Goal: Task Accomplishment & Management: Use online tool/utility

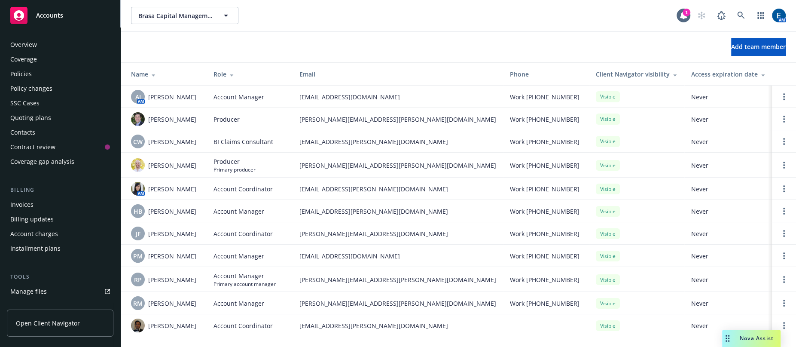
scroll to position [90, 0]
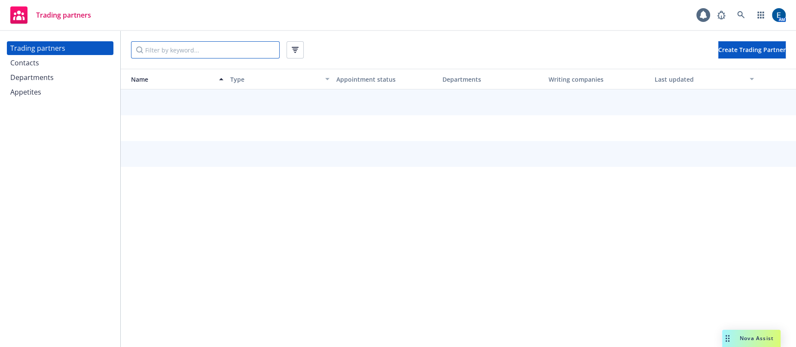
click at [214, 48] on input "Filter by keyword..." at bounding box center [205, 49] width 149 height 17
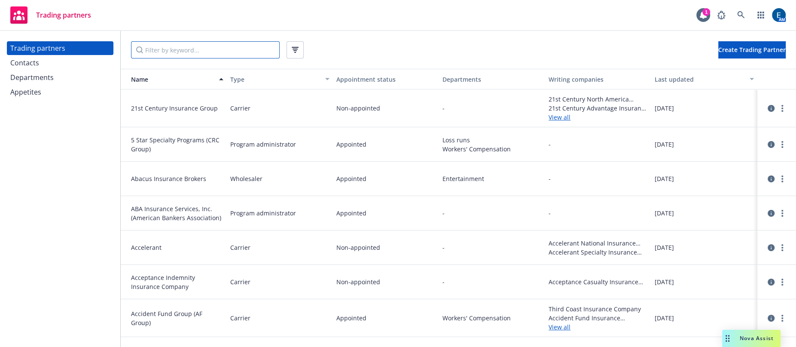
click at [168, 47] on input "Filter by keyword..." at bounding box center [205, 49] width 149 height 17
paste input "[PERSON_NAME]"
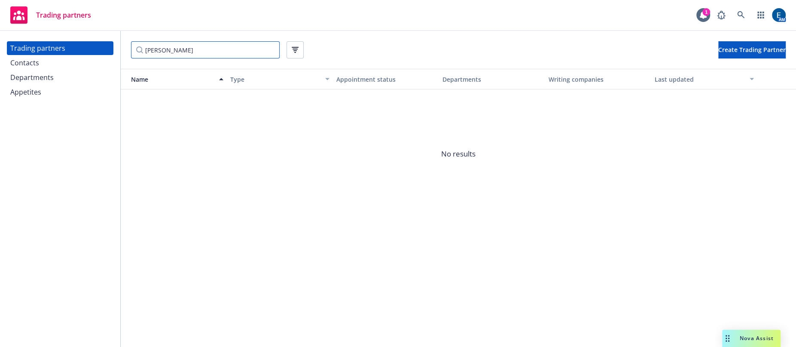
type input "[PERSON_NAME]"
click at [59, 57] on div "Contacts" at bounding box center [60, 63] width 100 height 14
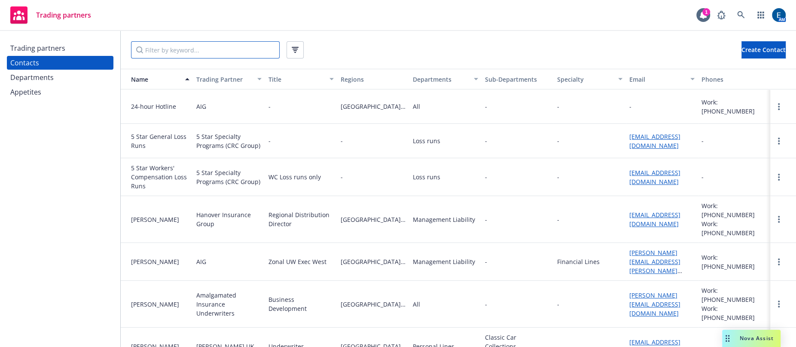
click at [143, 49] on input "Filter by keyword..." at bounding box center [205, 49] width 149 height 17
paste input "[PERSON_NAME]"
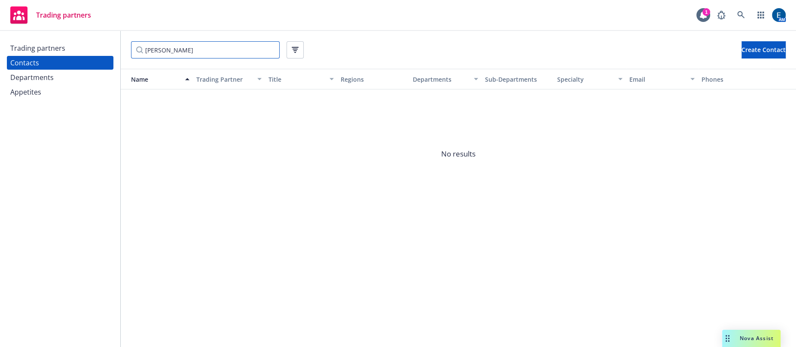
type input "[PERSON_NAME]"
drag, startPoint x: 221, startPoint y: 43, endPoint x: 122, endPoint y: 40, distance: 98.5
click at [122, 40] on div "[PERSON_NAME] Create Contact" at bounding box center [459, 50] width 676 height 38
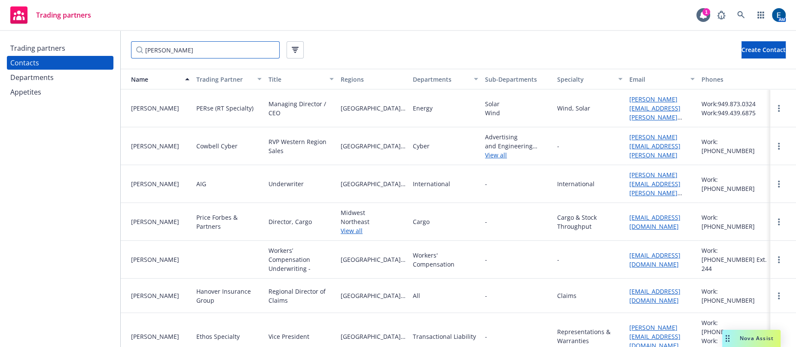
type input "[PERSON_NAME]"
click at [742, 52] on button "Create Contact" at bounding box center [764, 49] width 44 height 17
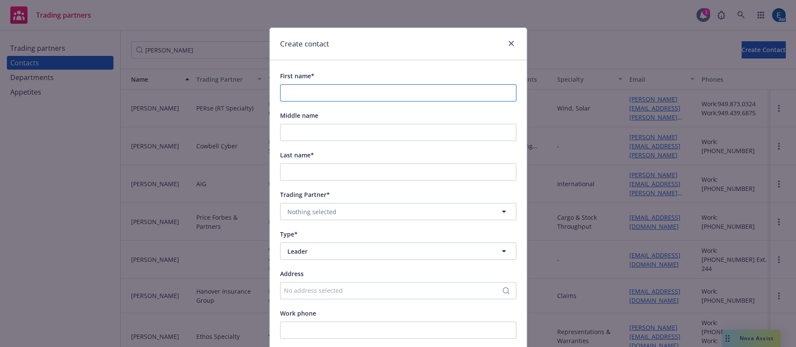
click at [302, 84] on input "First name*" at bounding box center [398, 92] width 236 height 17
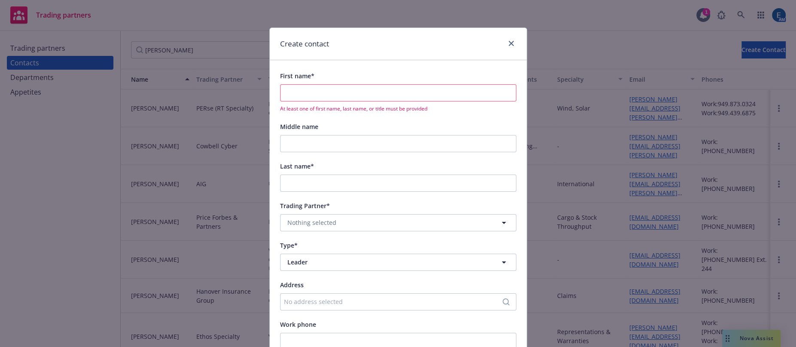
click at [321, 84] on input "First name*" at bounding box center [398, 92] width 236 height 17
paste input "[PERSON_NAME]"
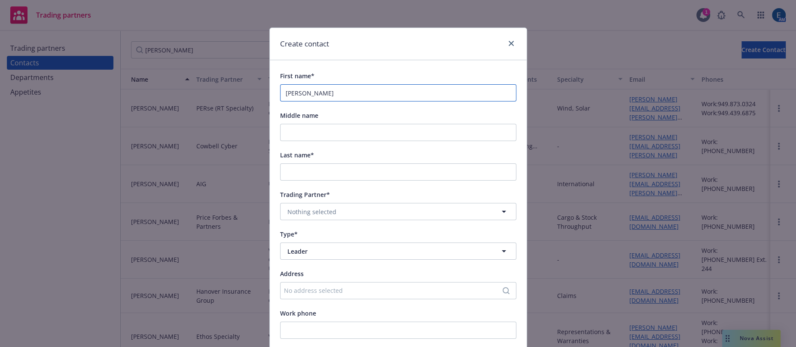
type input "[PERSON_NAME]"
click at [304, 163] on input "Last name*" at bounding box center [398, 171] width 236 height 17
paste input "[PERSON_NAME]"
type input "[PERSON_NAME]"
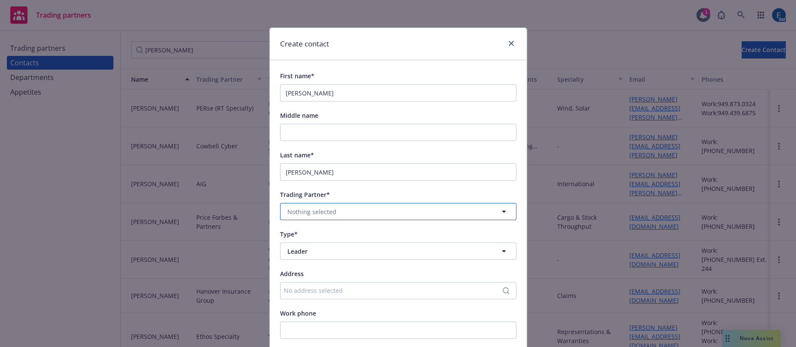
click at [306, 207] on span "Nothing selected" at bounding box center [311, 211] width 49 height 9
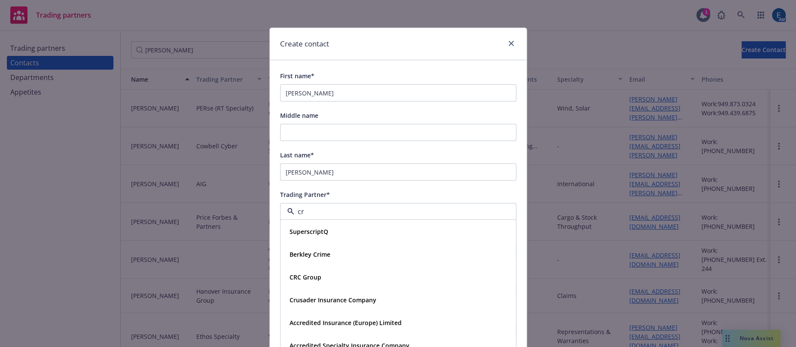
type input "crc"
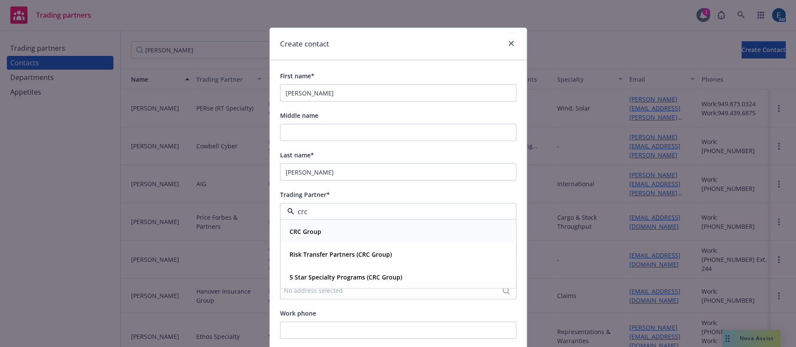
click at [306, 228] on strong "CRC Group" at bounding box center [306, 232] width 32 height 8
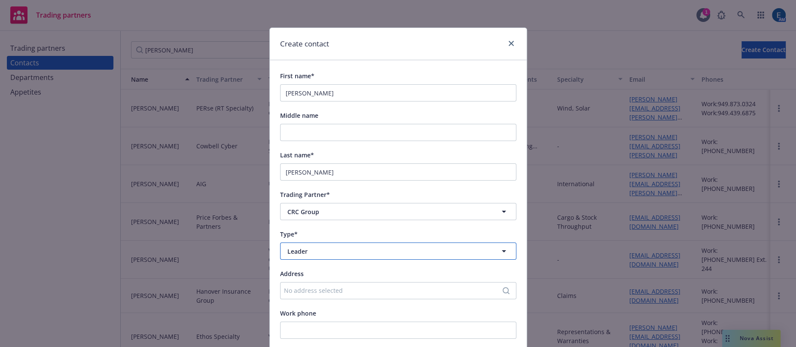
click at [309, 247] on span "Leader" at bounding box center [382, 251] width 190 height 9
drag, startPoint x: 301, startPoint y: 257, endPoint x: 302, endPoint y: 251, distance: 5.7
click at [301, 288] on div "Department" at bounding box center [306, 294] width 41 height 12
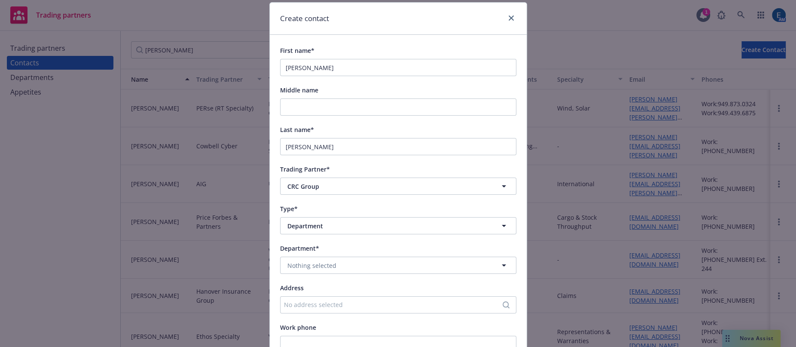
scroll to position [39, 0]
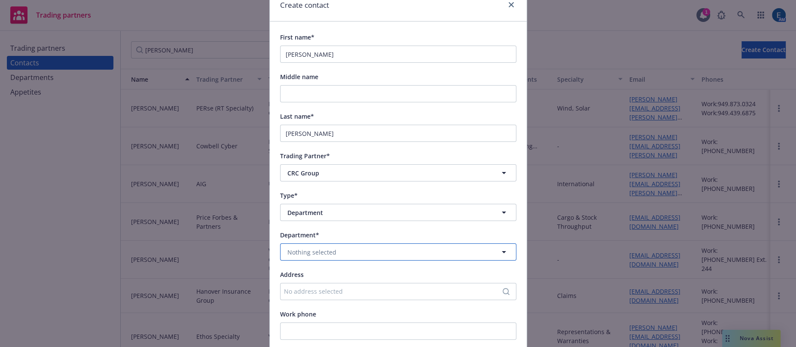
click at [317, 248] on span "Nothing selected" at bounding box center [311, 252] width 49 height 9
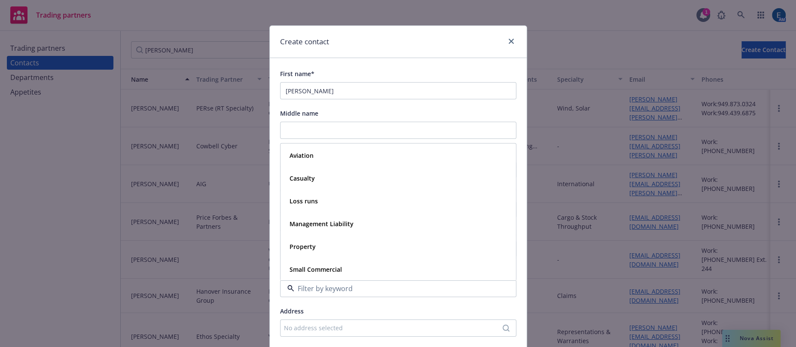
scroll to position [0, 0]
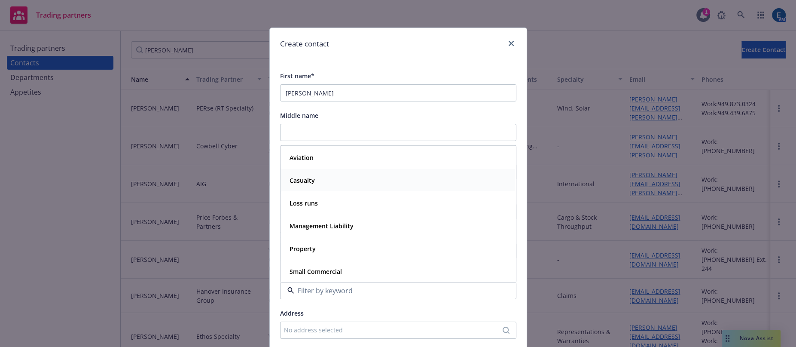
click at [305, 176] on strong "Casualty" at bounding box center [302, 180] width 25 height 8
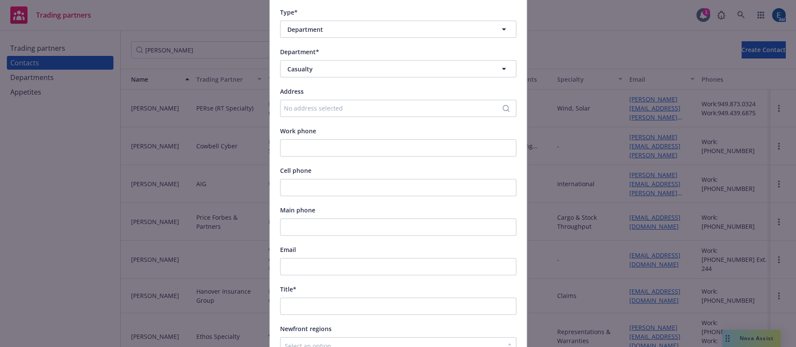
scroll to position [234, 0]
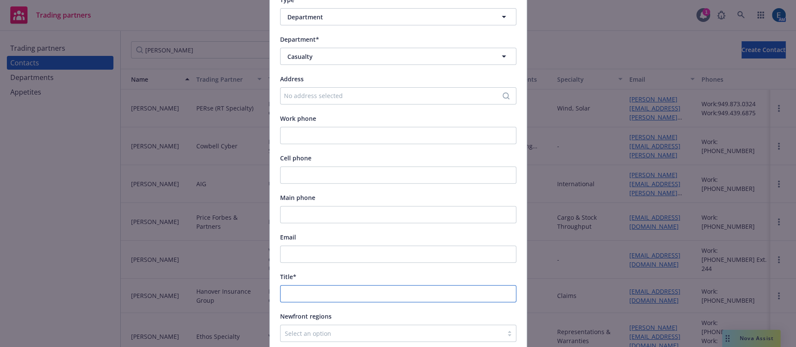
click at [292, 285] on input "Title*" at bounding box center [398, 293] width 236 height 17
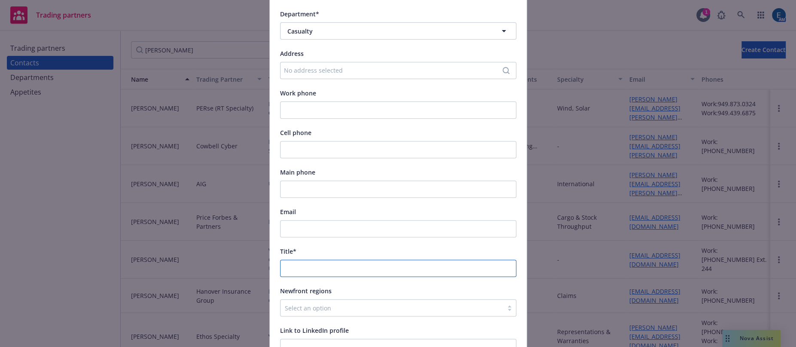
scroll to position [273, 0]
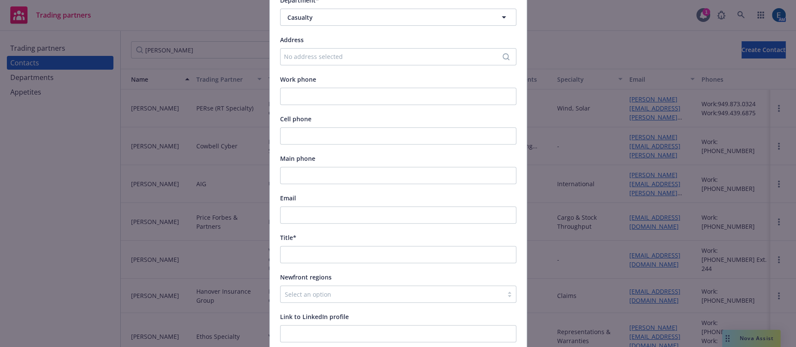
paste input "D&O/EPL"
type input "D&O/EPL"
click at [282, 206] on input "Email" at bounding box center [398, 214] width 236 height 17
paste input "[EMAIL_ADDRESS][DOMAIN_NAME]"
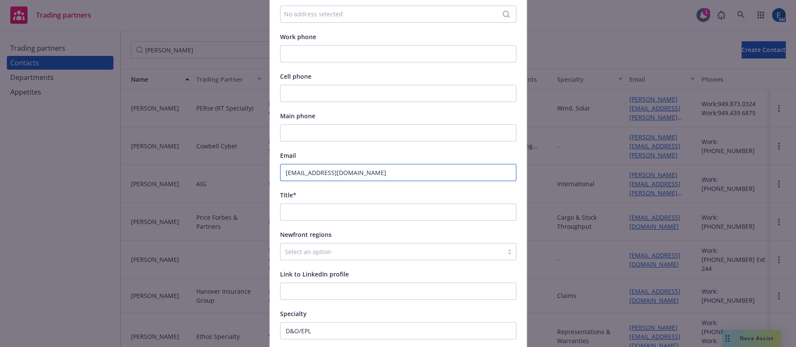
scroll to position [334, 0]
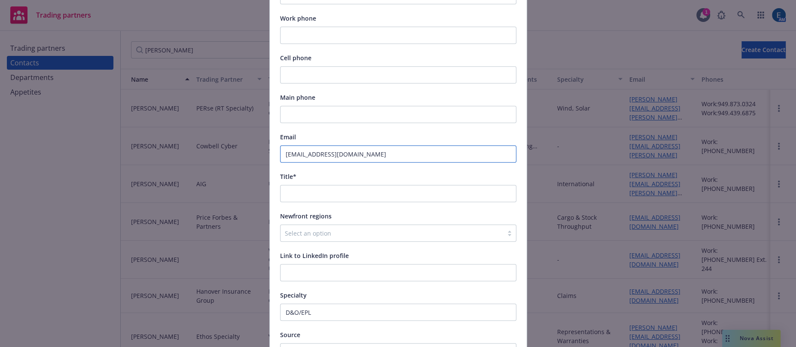
type input "[EMAIL_ADDRESS][DOMAIN_NAME]"
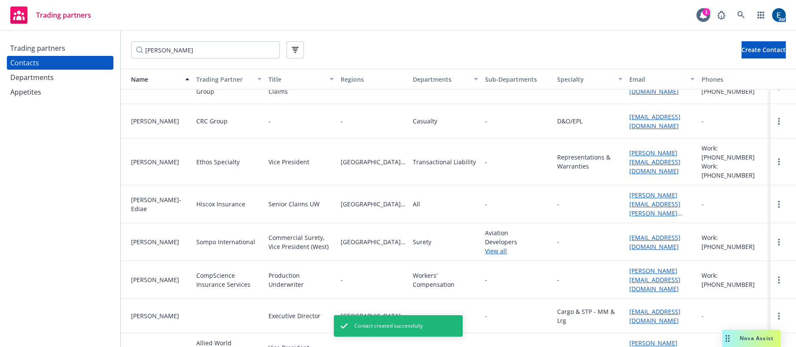
scroll to position [0, 0]
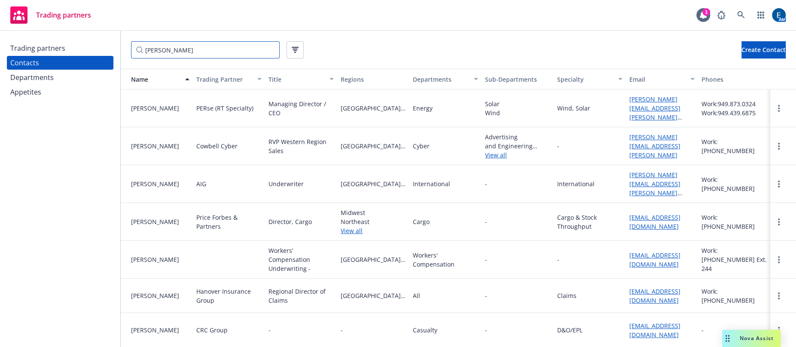
drag, startPoint x: 182, startPoint y: 46, endPoint x: 106, endPoint y: 46, distance: 76.5
click at [106, 46] on div "Trading partners Contacts Departments Appetites [PERSON_NAME] Create Contact Na…" at bounding box center [398, 189] width 796 height 316
type input "crc"
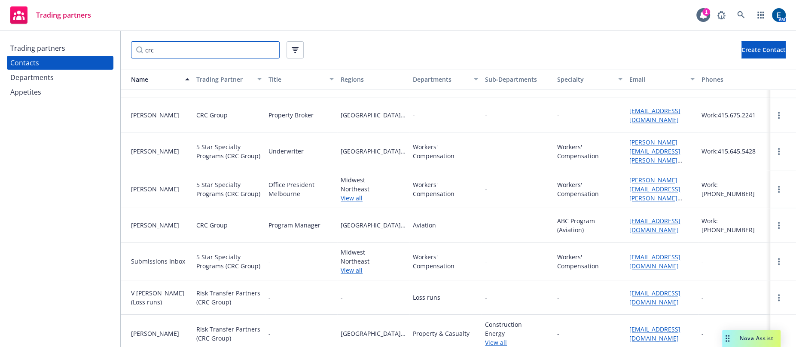
scroll to position [898, 0]
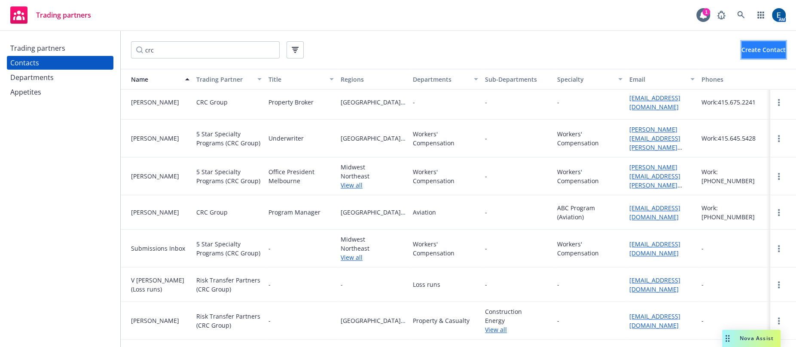
click at [742, 47] on span "Create Contact" at bounding box center [764, 50] width 44 height 8
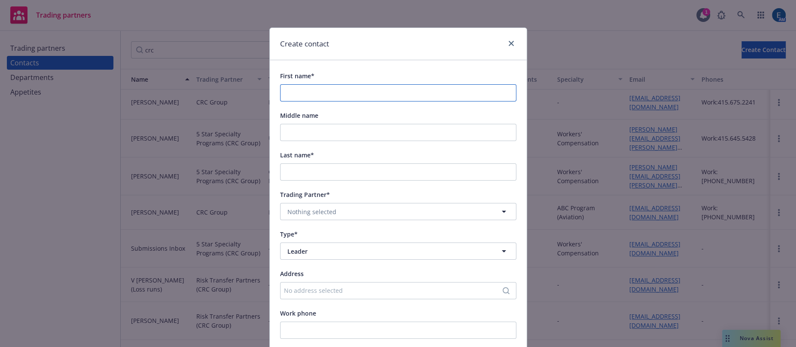
click at [326, 84] on input "First name*" at bounding box center [398, 92] width 236 height 17
paste input "[PERSON_NAME]"
type input "[PERSON_NAME]"
click at [282, 163] on input "Last name*" at bounding box center [398, 171] width 236 height 17
paste input "[PERSON_NAME]"
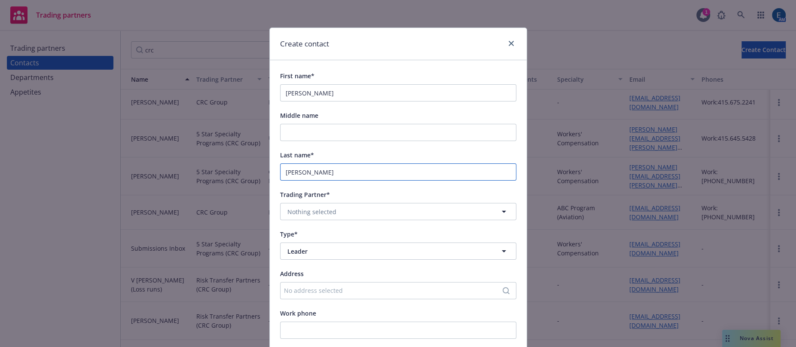
type input "[PERSON_NAME]"
click at [294, 207] on span "Nothing selected" at bounding box center [311, 211] width 49 height 9
type input "nsm"
click at [301, 228] on strong "NSM Insurance Group" at bounding box center [322, 232] width 64 height 8
type input "Leader"
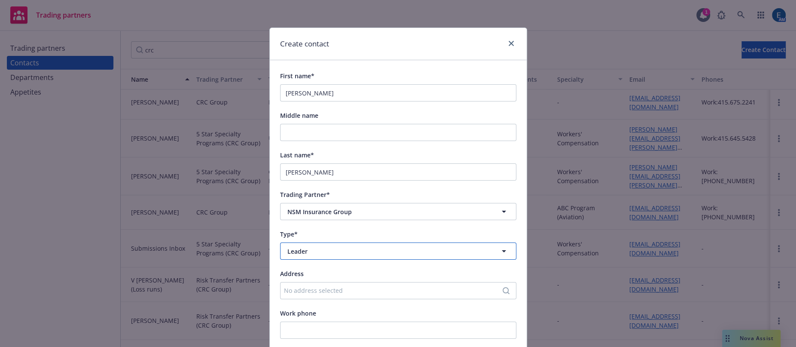
click at [297, 247] on span "Leader" at bounding box center [382, 251] width 190 height 9
click at [301, 288] on div "Department" at bounding box center [306, 294] width 41 height 12
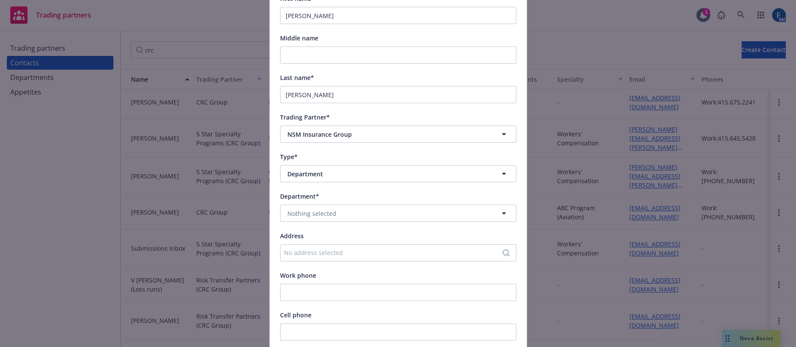
scroll to position [78, 0]
click at [292, 208] on span "Nothing selected" at bounding box center [311, 212] width 49 height 9
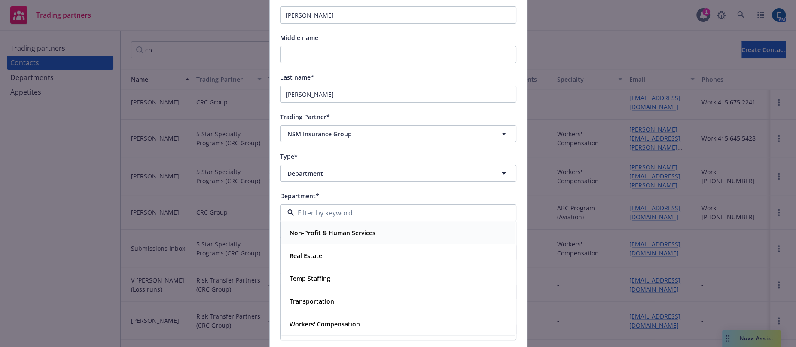
click at [300, 229] on strong "Non-Profit & Human Services" at bounding box center [333, 233] width 86 height 8
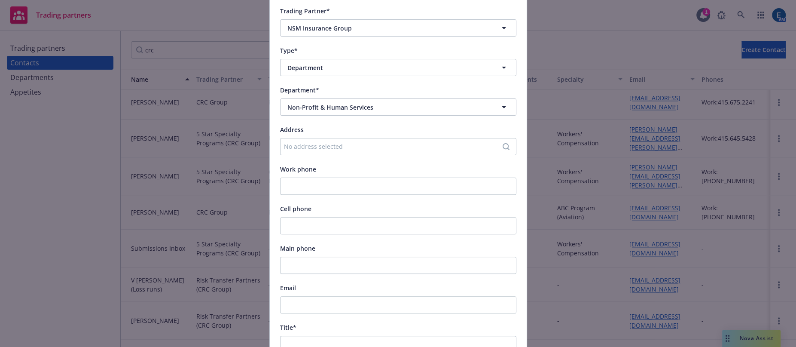
scroll to position [195, 0]
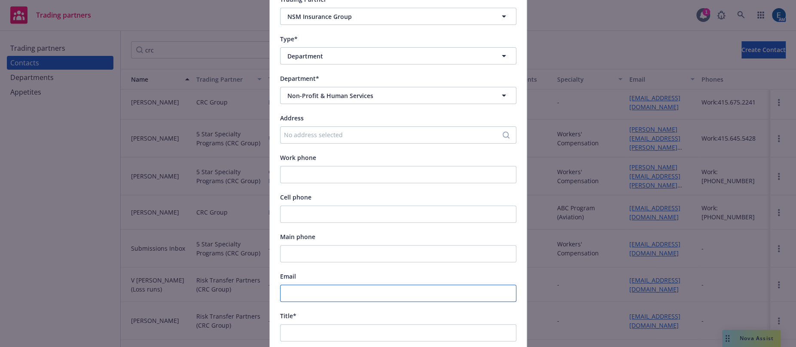
click at [293, 284] on input "Email" at bounding box center [398, 292] width 236 height 17
paste input "[EMAIL_ADDRESS][DOMAIN_NAME]"
type input "[EMAIL_ADDRESS][DOMAIN_NAME]"
click at [294, 324] on input "Title*" at bounding box center [398, 332] width 236 height 17
paste input "Program Underwriter"
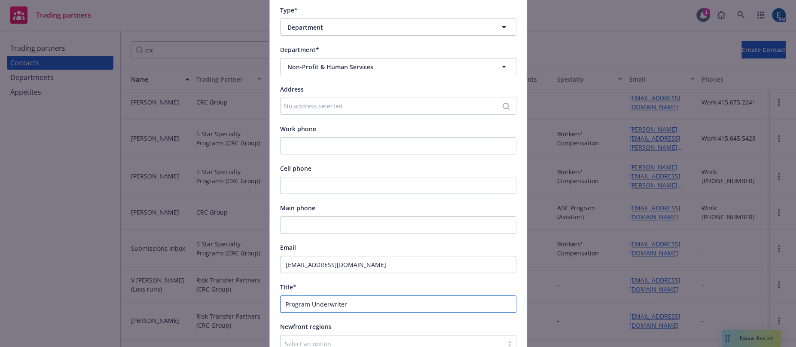
scroll to position [273, 0]
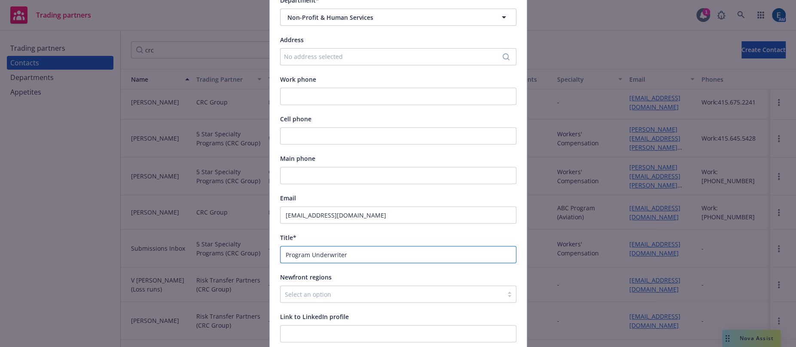
click at [280, 246] on input "Program Underwriter" at bounding box center [398, 254] width 236 height 17
type input "Program Underwriter"
click at [292, 325] on input "Link to LinkedIn profile" at bounding box center [398, 333] width 236 height 17
click at [292, 167] on input "Main phone" at bounding box center [398, 175] width 236 height 17
paste input "[PHONE_NUMBER]"
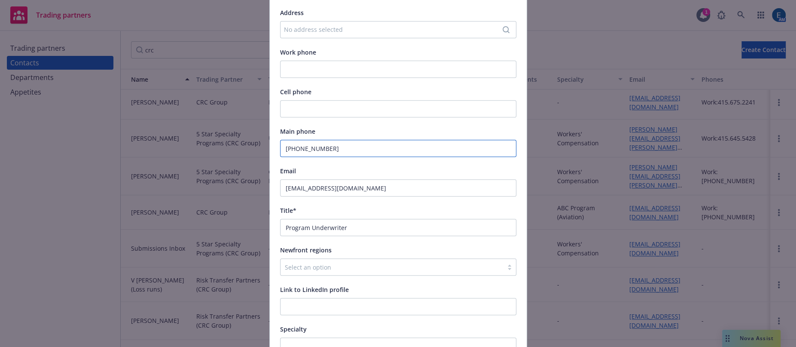
scroll to position [334, 0]
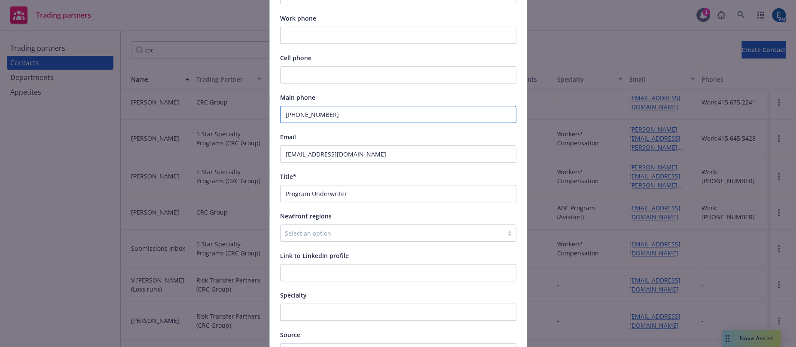
type input "[PHONE_NUMBER]"
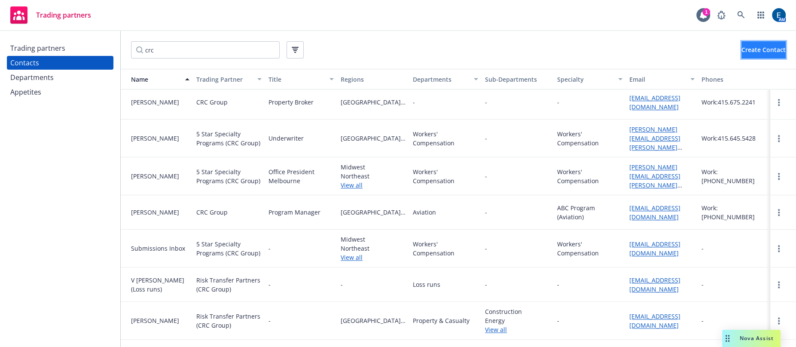
click at [761, 50] on span "Create Contact" at bounding box center [764, 50] width 44 height 8
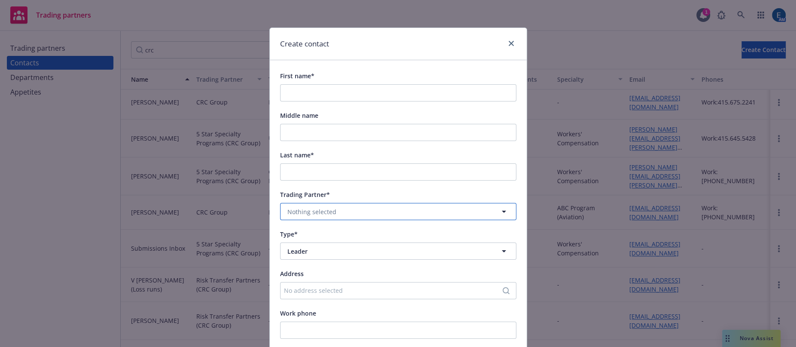
click at [349, 203] on button "Nothing selected" at bounding box center [398, 211] width 236 height 17
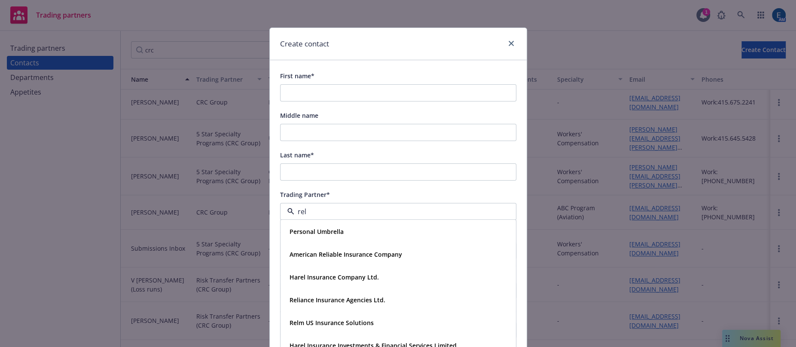
type input "relm"
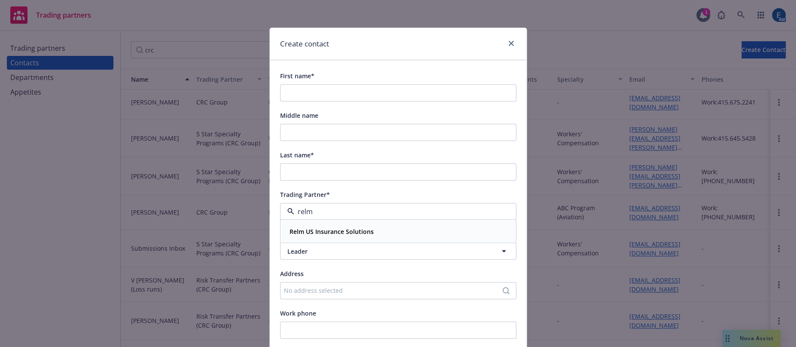
click at [322, 228] on strong "Relm US Insurance Solutions" at bounding box center [332, 232] width 84 height 8
click at [303, 247] on span "Leader" at bounding box center [382, 251] width 190 height 9
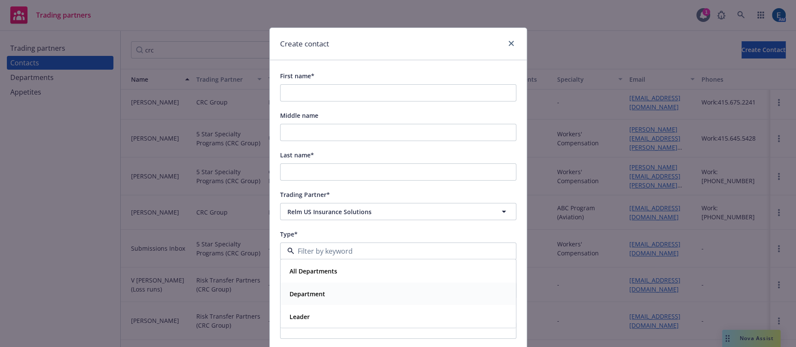
drag, startPoint x: 303, startPoint y: 261, endPoint x: 303, endPoint y: 245, distance: 15.9
click at [303, 290] on strong "Department" at bounding box center [308, 294] width 36 height 8
click at [304, 286] on span "Nothing selected" at bounding box center [311, 290] width 49 height 9
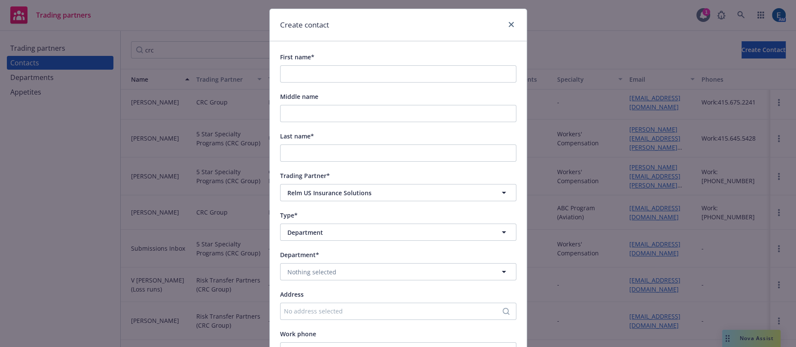
scroll to position [0, 0]
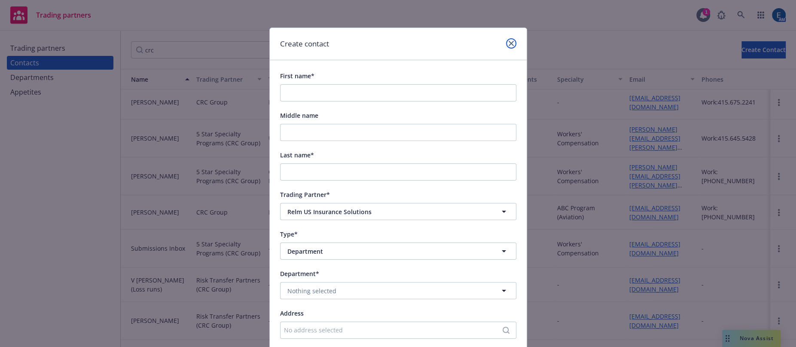
click at [512, 41] on icon "close" at bounding box center [511, 43] width 5 height 5
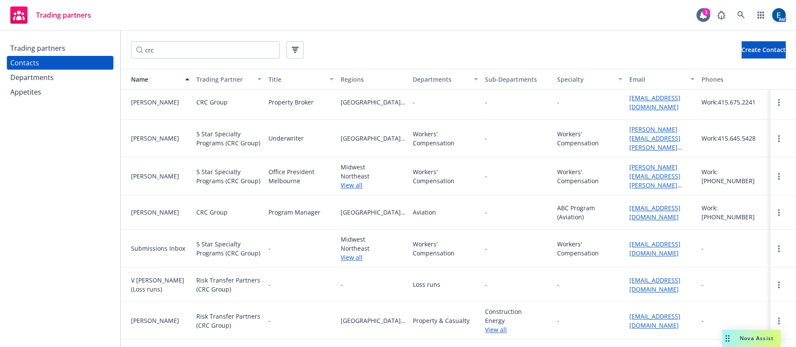
click at [26, 43] on div "Trading partners" at bounding box center [37, 48] width 55 height 14
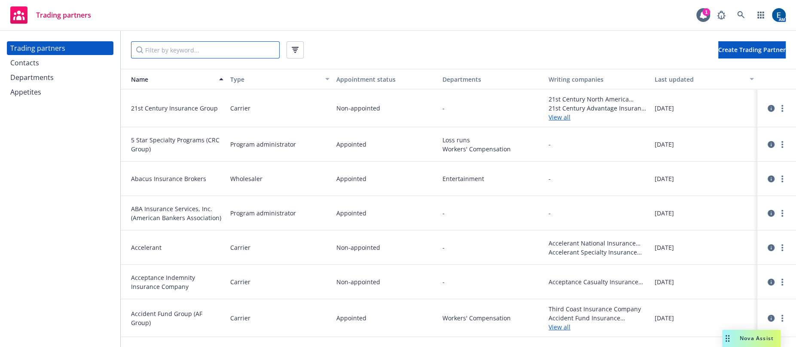
click at [159, 41] on input "Filter by keyword..." at bounding box center [205, 49] width 149 height 17
paste input "[PERSON_NAME]"
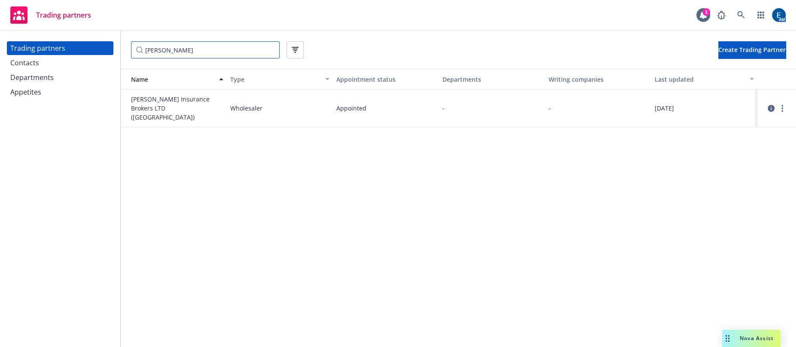
type input "[PERSON_NAME]"
drag, startPoint x: 178, startPoint y: 44, endPoint x: 128, endPoint y: 44, distance: 49.8
click at [131, 44] on input "[PERSON_NAME]" at bounding box center [205, 49] width 149 height 17
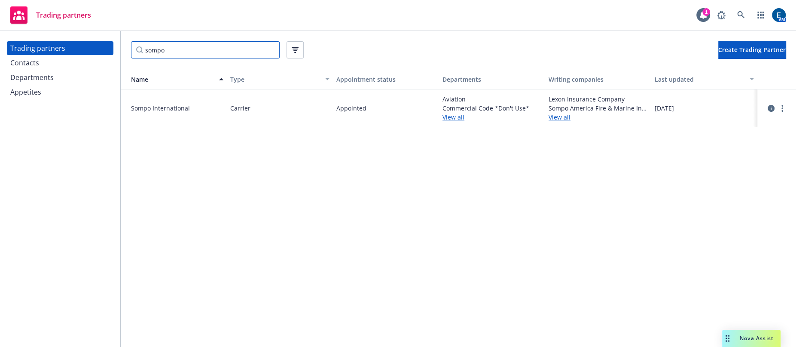
type input "sompo"
click at [550, 113] on link "View all" at bounding box center [598, 117] width 99 height 9
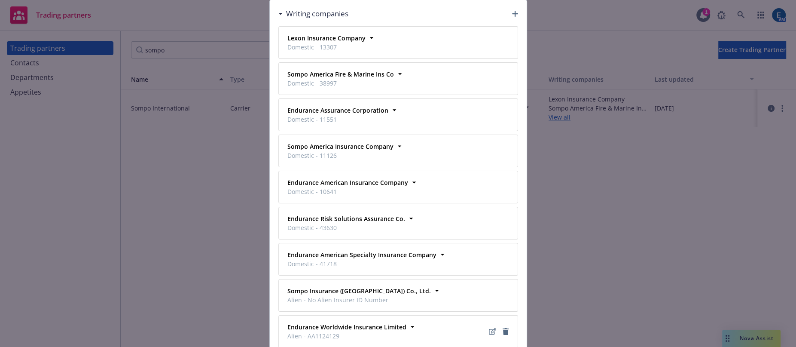
scroll to position [58, 0]
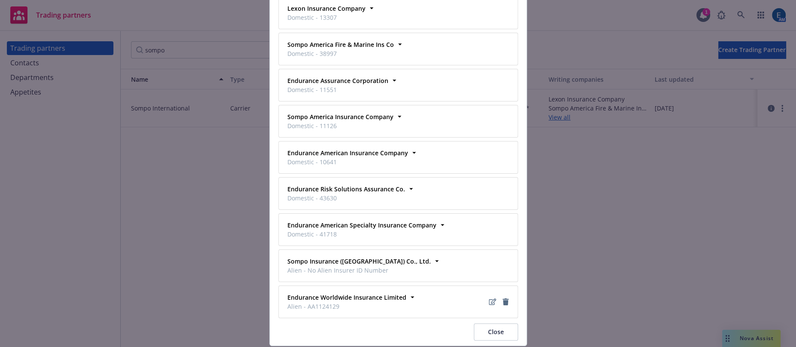
drag, startPoint x: 494, startPoint y: 309, endPoint x: 419, endPoint y: 295, distance: 76.9
click at [420, 296] on div "Writing companies Lexon Insurance Company Domestic - 13307 Business address - P…" at bounding box center [398, 157] width 258 height 376
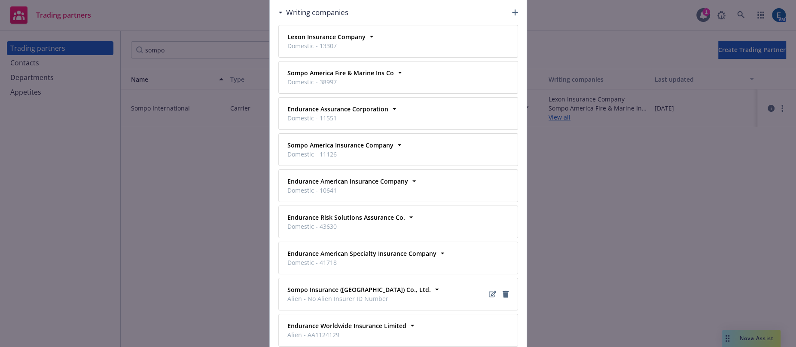
scroll to position [0, 0]
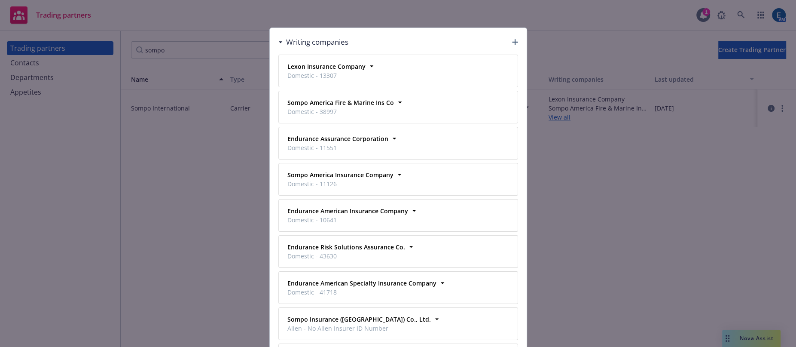
click at [512, 39] on icon "button" at bounding box center [515, 42] width 6 height 6
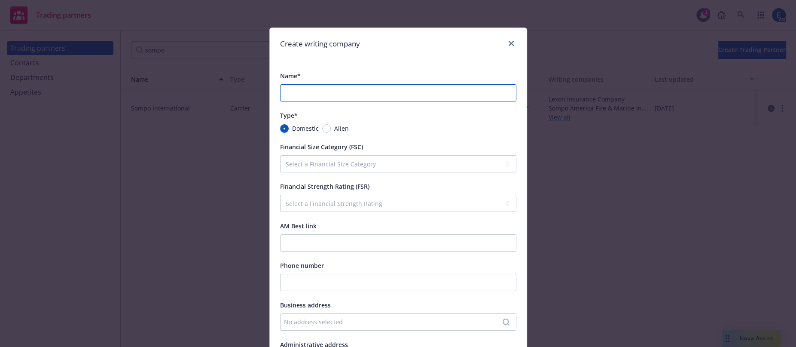
click at [304, 84] on input "Name*" at bounding box center [398, 92] width 236 height 17
click at [416, 116] on div "Type* Domestic Alien" at bounding box center [398, 121] width 236 height 23
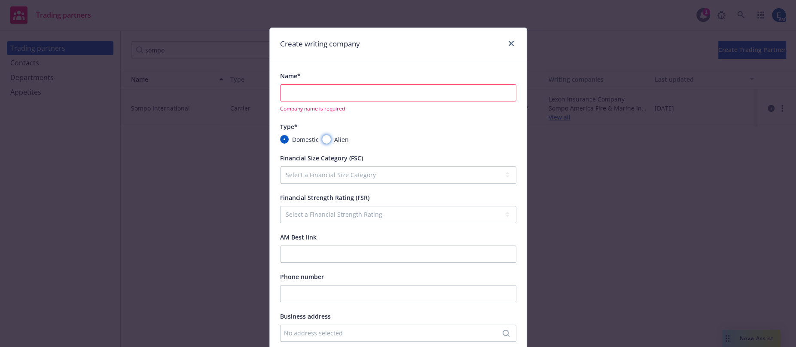
click at [322, 135] on input "Alien" at bounding box center [326, 139] width 9 height 9
radio input "true"
click at [305, 75] on div "Name* Company name is required" at bounding box center [398, 91] width 236 height 42
click at [303, 84] on input "Name*" at bounding box center [398, 92] width 236 height 17
paste input "Sompo Japan Insurance Inc."
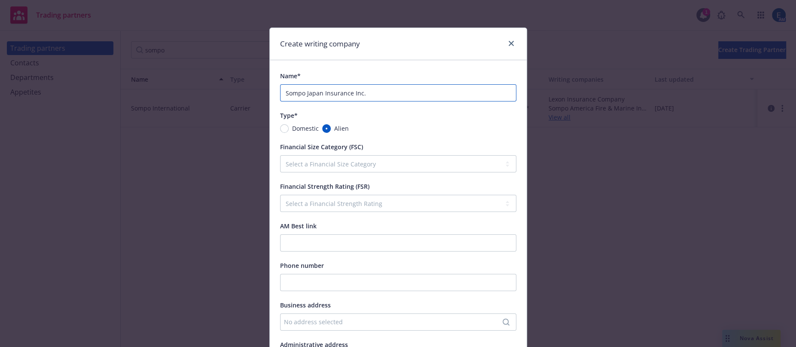
click at [284, 84] on input "Sompo Japan Insurance Inc." at bounding box center [398, 92] width 236 height 17
type input "Sompo Japan Insurance Inc."
click at [292, 220] on div "AM Best link" at bounding box center [298, 225] width 37 height 10
click at [292, 234] on input "AM Best link" at bounding box center [398, 242] width 236 height 17
click at [329, 155] on select "Select a Financial Size Category I II III IV V VI VII VIII IX X XI XII XIII XIV…" at bounding box center [398, 163] width 236 height 17
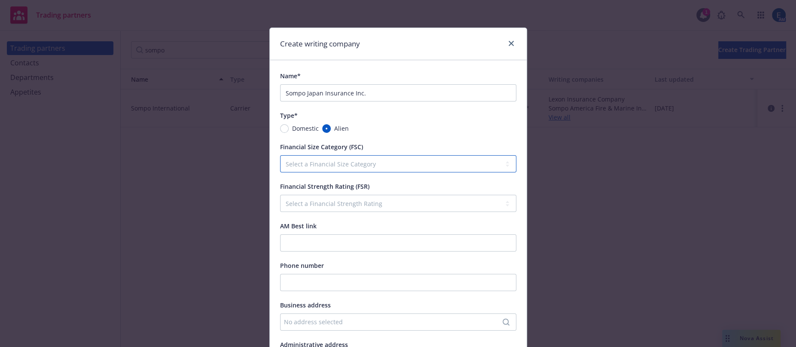
select select "XV"
click at [280, 155] on select "Select a Financial Size Category I II III IV V VI VII VIII IX X XI XII XIII XIV…" at bounding box center [398, 163] width 236 height 17
click at [286, 195] on select "Select a Financial Strength Rating A++ A+ A A- B++ B+ B B- C++ C+ C C- D E F S …" at bounding box center [398, 203] width 236 height 17
select select "A+"
click at [280, 195] on select "Select a Financial Strength Rating A++ A+ A A- B++ B+ B B- C++ C+ C C- D E F S …" at bounding box center [398, 203] width 236 height 17
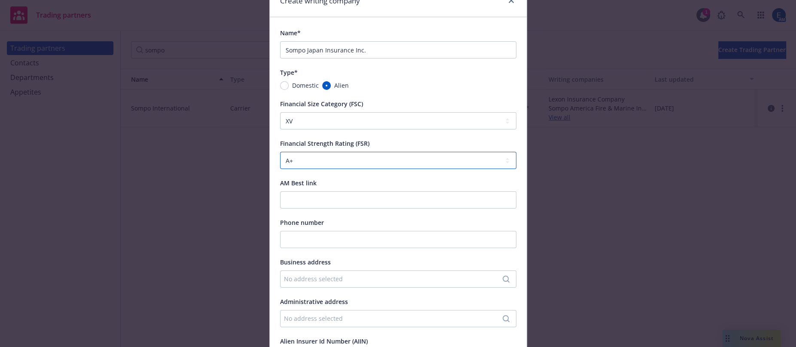
scroll to position [117, 0]
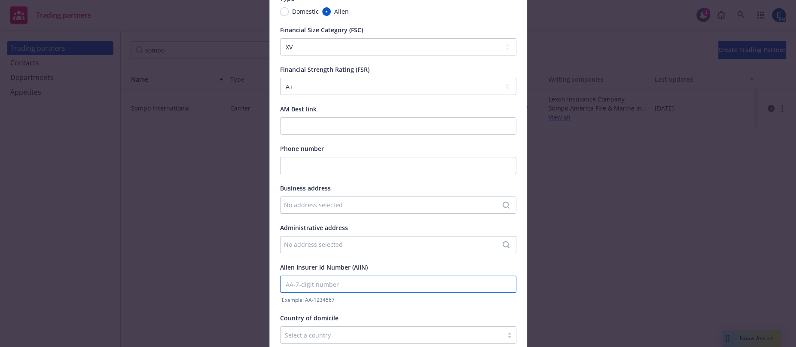
click at [293, 275] on input "AA-7-digit number" at bounding box center [398, 283] width 236 height 17
paste input "AA1580110"
type input "AA1580110"
click at [454, 312] on div "Country of domicile" at bounding box center [398, 317] width 236 height 10
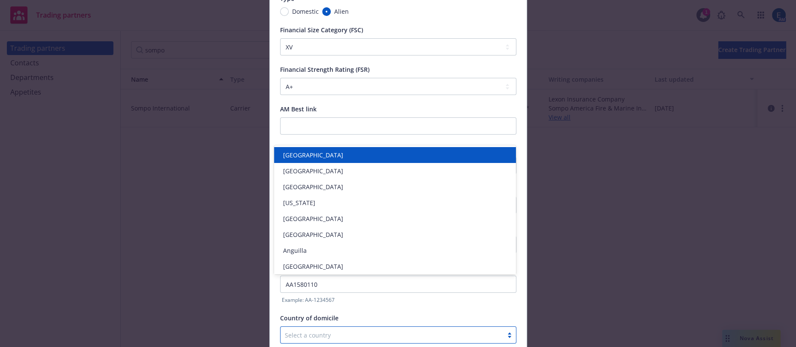
click at [332, 330] on div at bounding box center [392, 335] width 214 height 10
type input "jap"
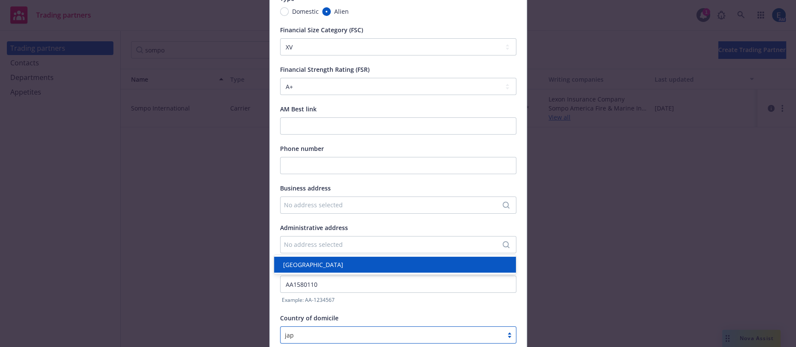
click at [331, 262] on div "[GEOGRAPHIC_DATA]" at bounding box center [394, 264] width 231 height 9
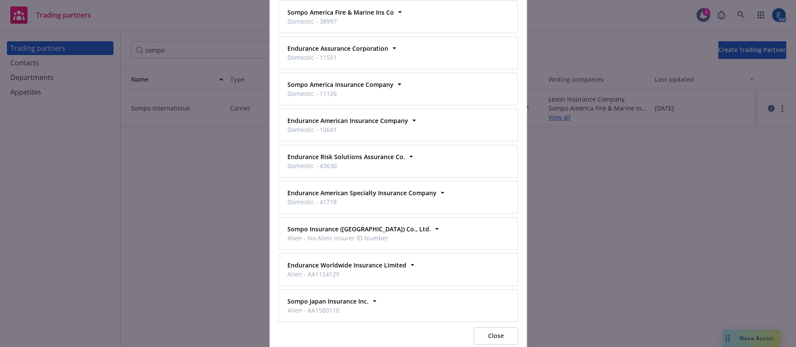
scroll to position [92, 0]
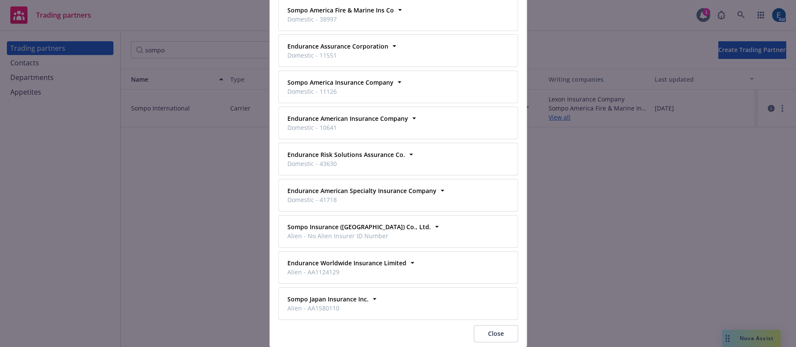
drag, startPoint x: 507, startPoint y: 309, endPoint x: 489, endPoint y: 297, distance: 21.5
click at [507, 325] on button "Close" at bounding box center [496, 333] width 44 height 17
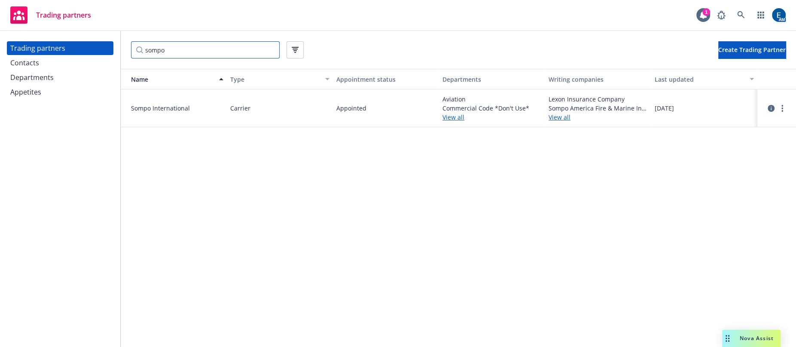
drag, startPoint x: 178, startPoint y: 44, endPoint x: 131, endPoint y: 40, distance: 47.4
click at [131, 43] on input "sompo" at bounding box center [205, 49] width 149 height 17
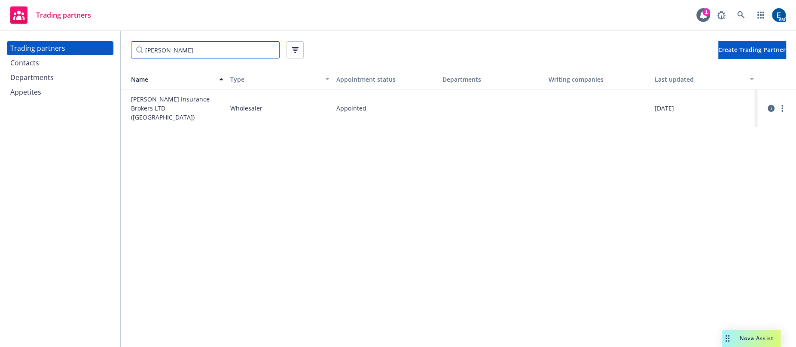
type input "[PERSON_NAME]"
drag, startPoint x: 156, startPoint y: 101, endPoint x: 126, endPoint y: 90, distance: 31.5
click at [126, 95] on div "[PERSON_NAME] Insurance Brokers LTD ([GEOGRAPHIC_DATA])" at bounding box center [173, 108] width 99 height 27
copy span "[PERSON_NAME] Insurance Brokers LTD ([GEOGRAPHIC_DATA])"
drag, startPoint x: 183, startPoint y: 42, endPoint x: 119, endPoint y: 47, distance: 64.2
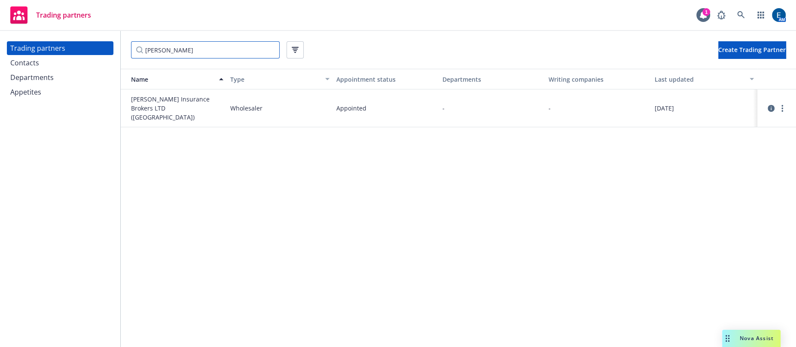
click at [119, 47] on div "Trading partners Contacts Departments Appetites [PERSON_NAME] Create Trading Pa…" at bounding box center [398, 189] width 796 height 316
paste input "Stratford Insurance Company"
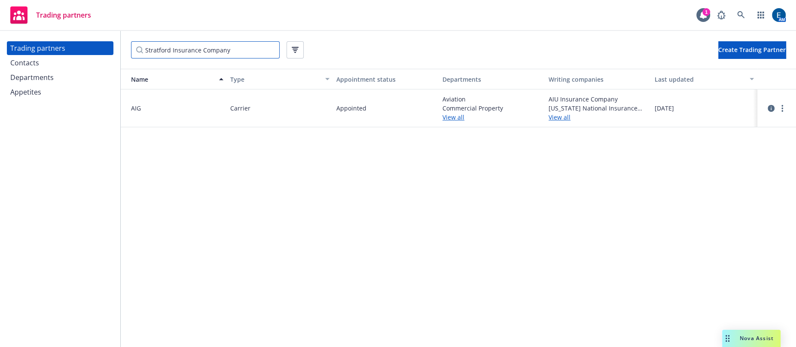
type input "Stratford Insurance Company"
click at [560, 113] on link "View all" at bounding box center [598, 117] width 99 height 9
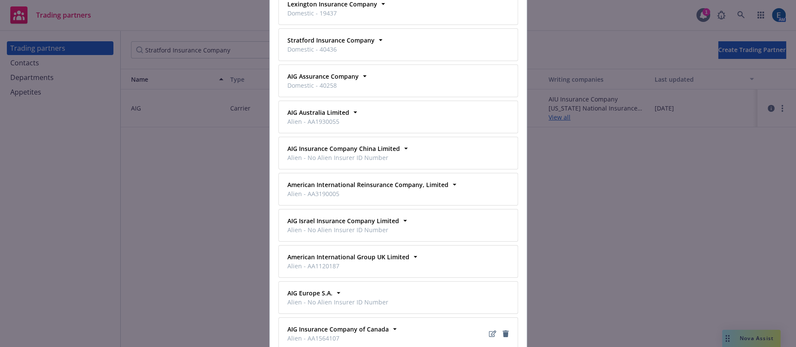
scroll to position [469, 0]
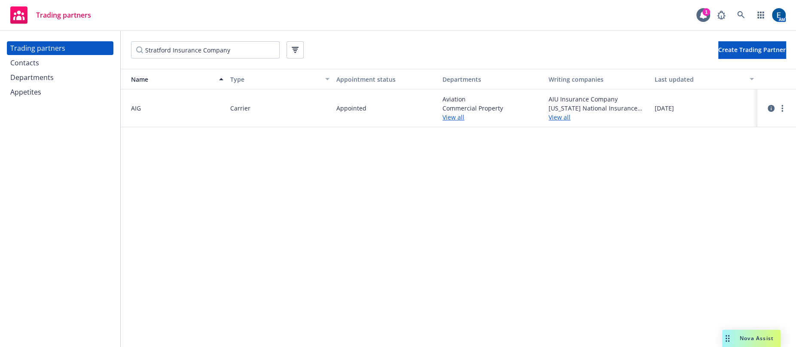
click at [28, 57] on div "Contacts" at bounding box center [24, 63] width 29 height 14
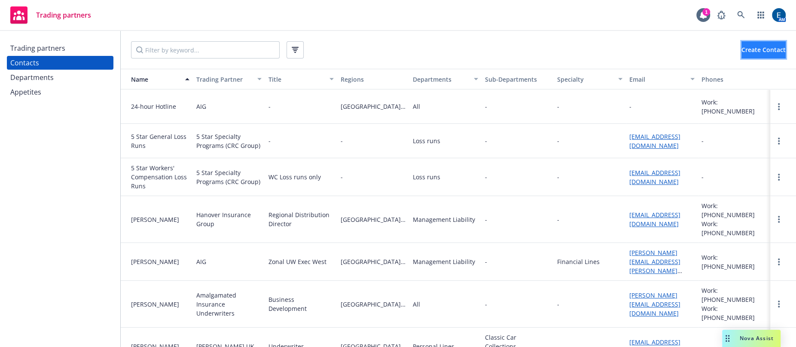
click at [761, 49] on span "Create Contact" at bounding box center [764, 50] width 44 height 8
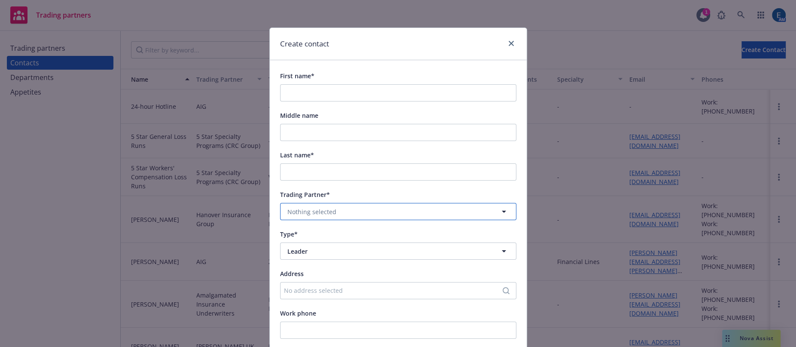
click at [325, 207] on span "Nothing selected" at bounding box center [311, 211] width 49 height 9
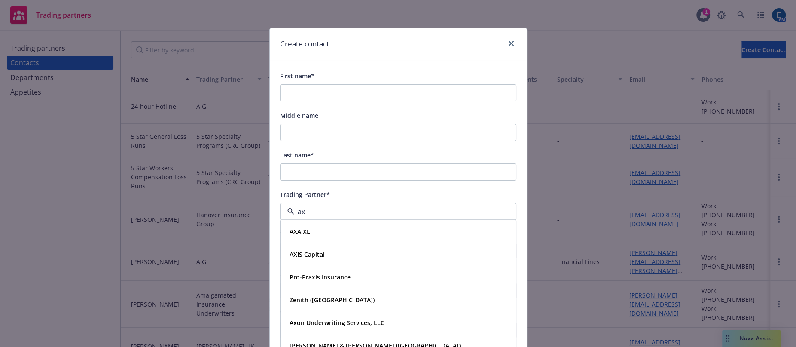
type input "axa"
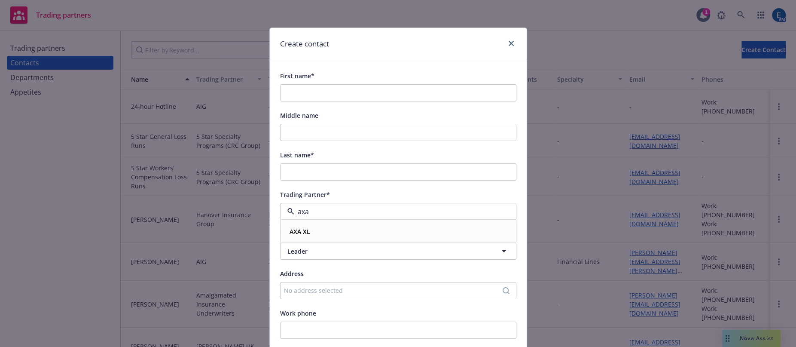
click at [317, 226] on div "AXA XL" at bounding box center [398, 232] width 224 height 12
click at [306, 247] on span "Leader" at bounding box center [382, 251] width 190 height 9
click at [302, 290] on strong "Department" at bounding box center [308, 294] width 36 height 8
click at [304, 286] on span "Nothing selected" at bounding box center [311, 290] width 49 height 9
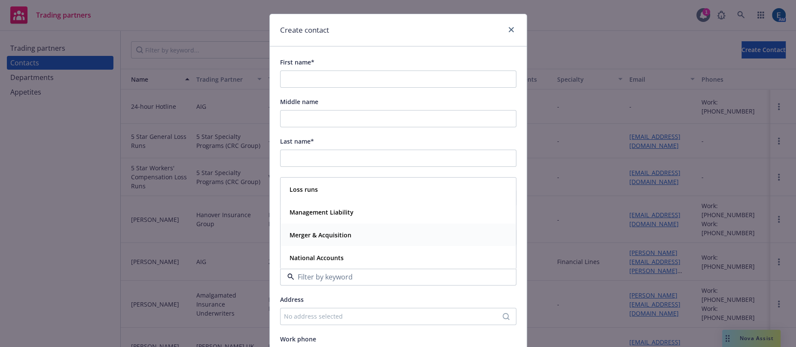
scroll to position [39, 0]
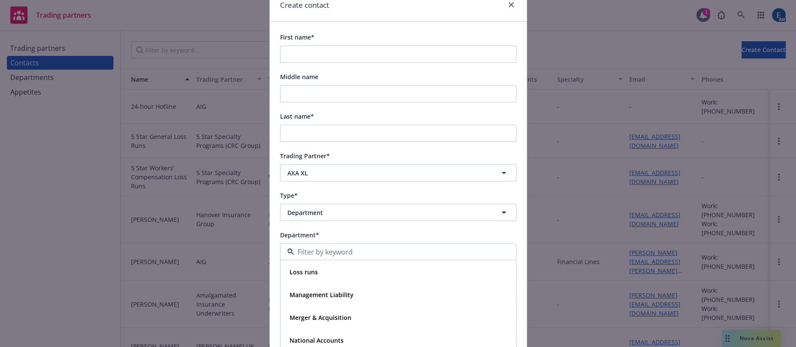
click at [304, 247] on input at bounding box center [396, 252] width 205 height 10
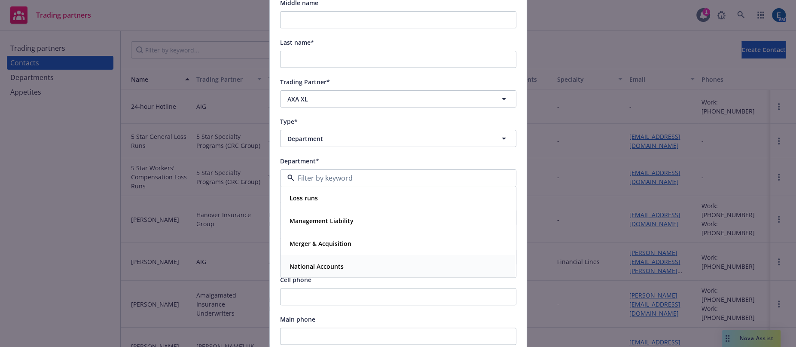
scroll to position [117, 0]
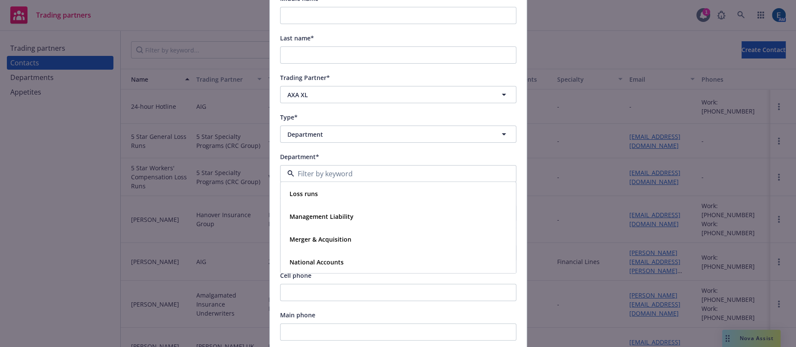
click at [381, 309] on div "Main phone" at bounding box center [398, 314] width 236 height 10
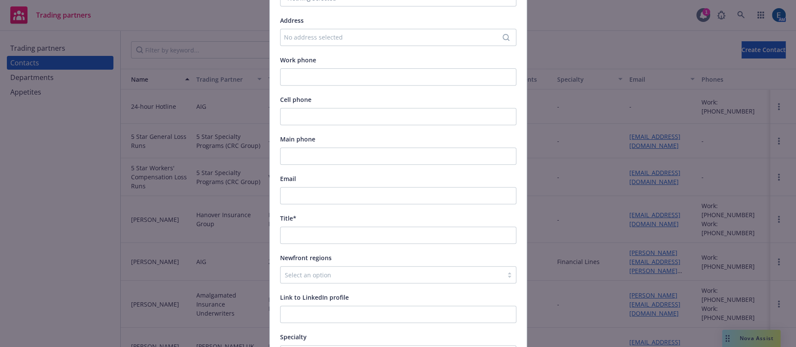
scroll to position [334, 0]
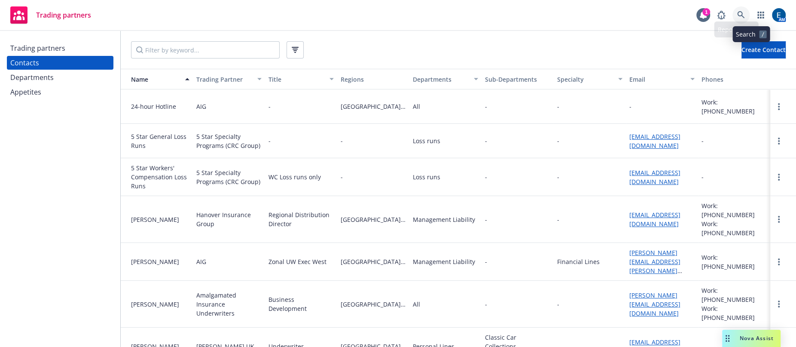
click at [745, 13] on icon at bounding box center [741, 15] width 8 height 8
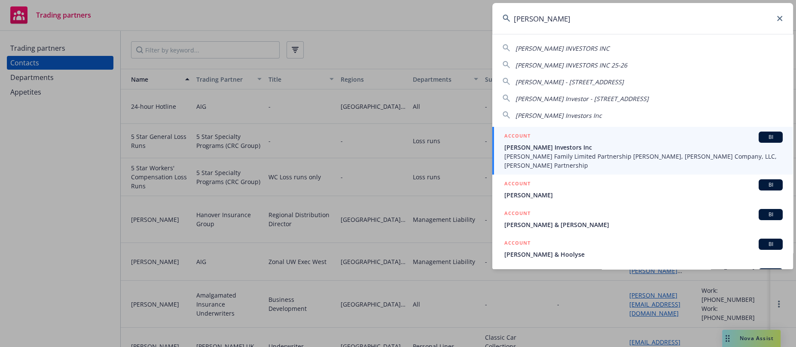
type input "[PERSON_NAME]"
click at [657, 143] on span "[PERSON_NAME] Investors Inc" at bounding box center [644, 147] width 278 height 9
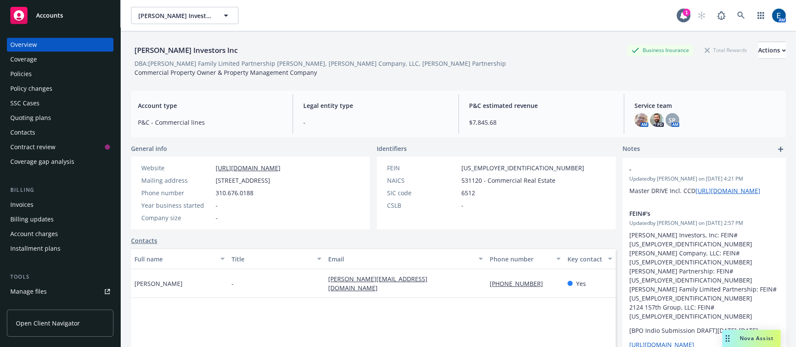
click at [678, 116] on div "AM PD SP AM" at bounding box center [707, 120] width 144 height 14
click at [671, 116] on div "SP" at bounding box center [673, 120] width 14 height 14
click at [640, 117] on img at bounding box center [642, 120] width 14 height 14
click at [745, 12] on icon at bounding box center [741, 16] width 8 height 8
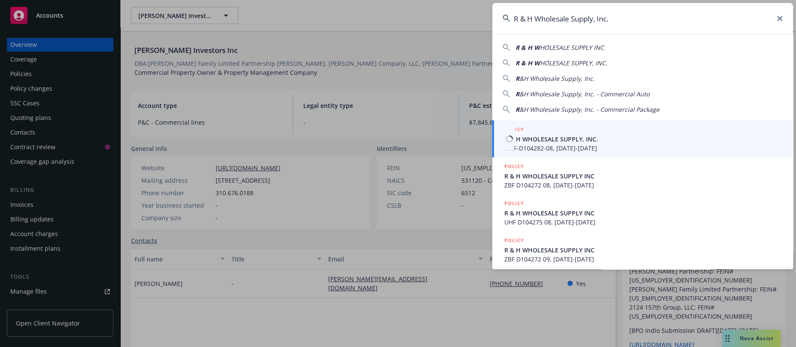
type input "R & H Wholesale Supply, Inc."
click at [569, 142] on span "R & H WHOLESALE SUPPLY, INC." at bounding box center [644, 139] width 278 height 9
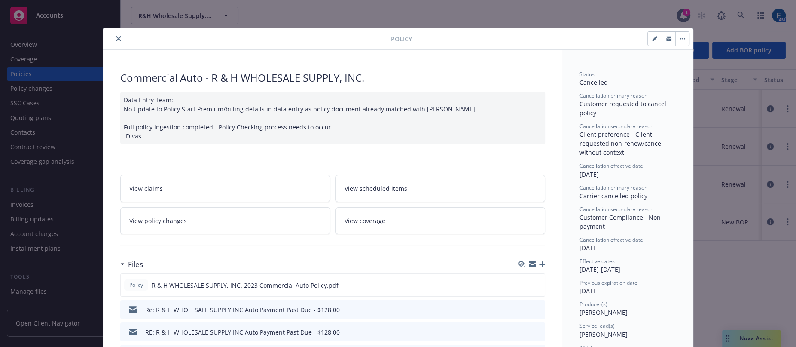
click at [116, 36] on icon "close" at bounding box center [118, 38] width 5 height 5
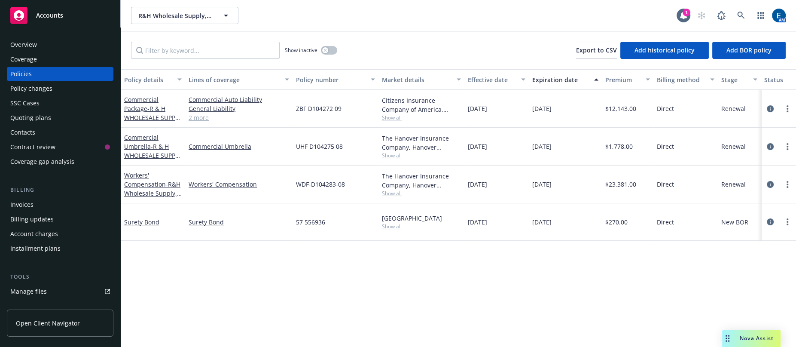
click at [34, 82] on div "Policy changes" at bounding box center [31, 89] width 42 height 14
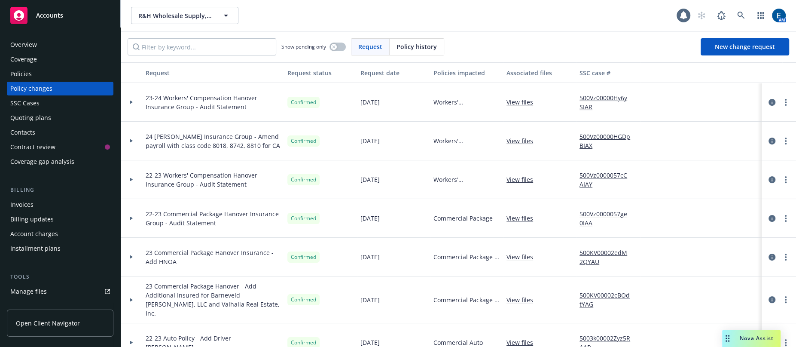
click at [34, 111] on div "Quoting plans" at bounding box center [30, 118] width 41 height 14
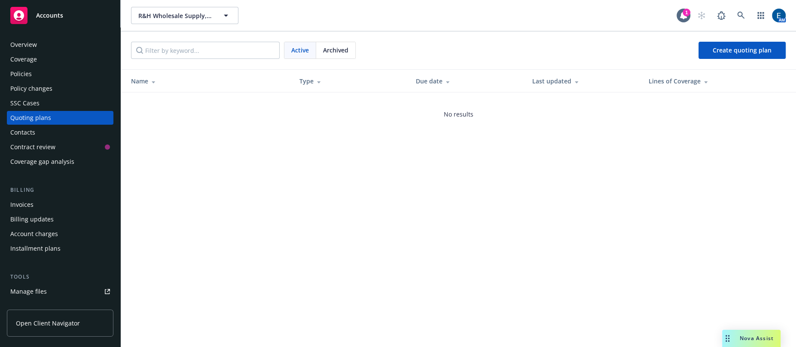
click at [319, 42] on div "Archived" at bounding box center [335, 50] width 39 height 16
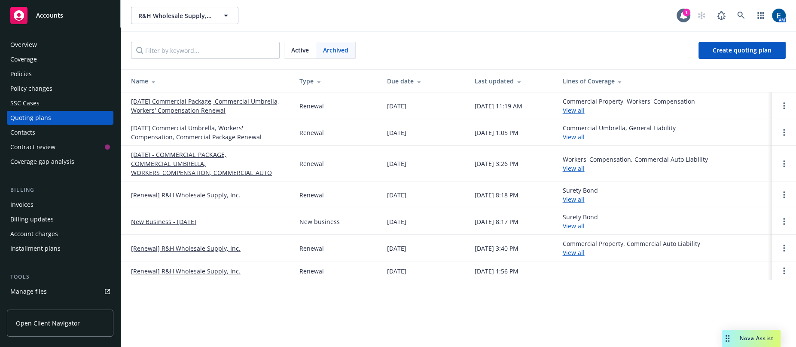
click at [584, 106] on link "View all" at bounding box center [574, 110] width 22 height 8
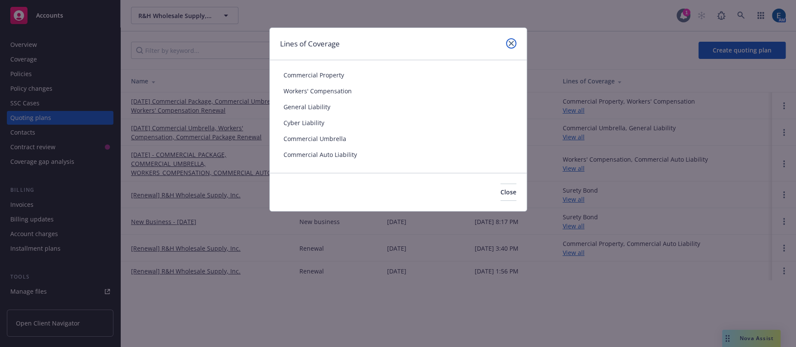
click at [514, 41] on icon "close" at bounding box center [511, 43] width 5 height 5
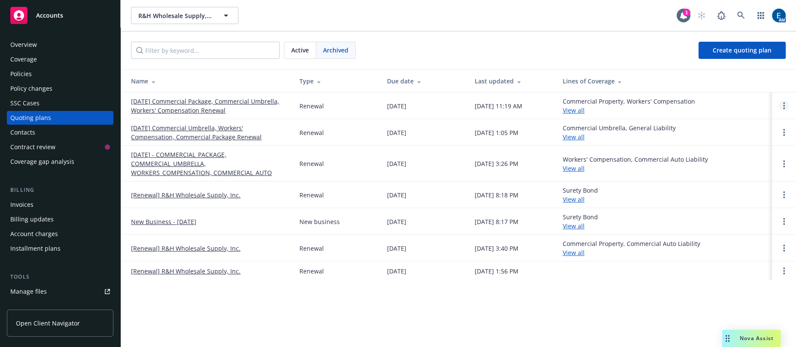
click at [786, 101] on link "Open options" at bounding box center [784, 106] width 10 height 10
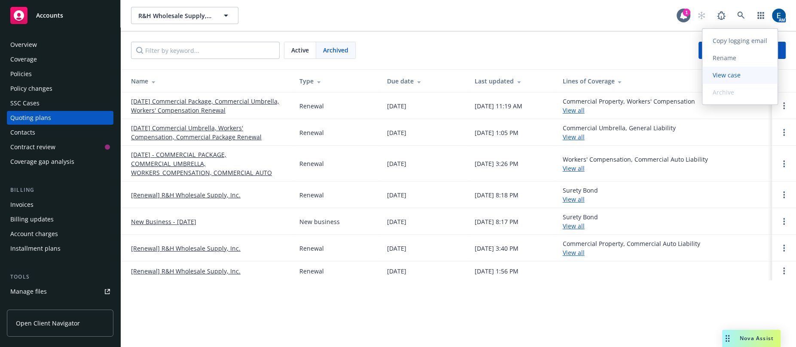
click at [737, 75] on span "View case" at bounding box center [727, 75] width 49 height 8
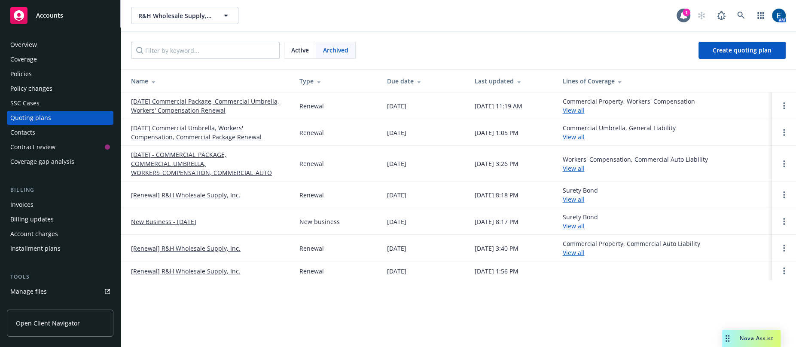
click at [27, 67] on div "Policies" at bounding box center [20, 74] width 21 height 14
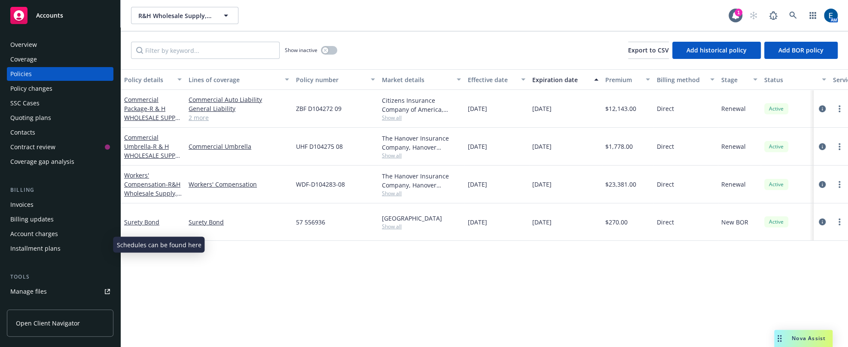
click at [40, 314] on div "Manage exposures" at bounding box center [37, 321] width 55 height 14
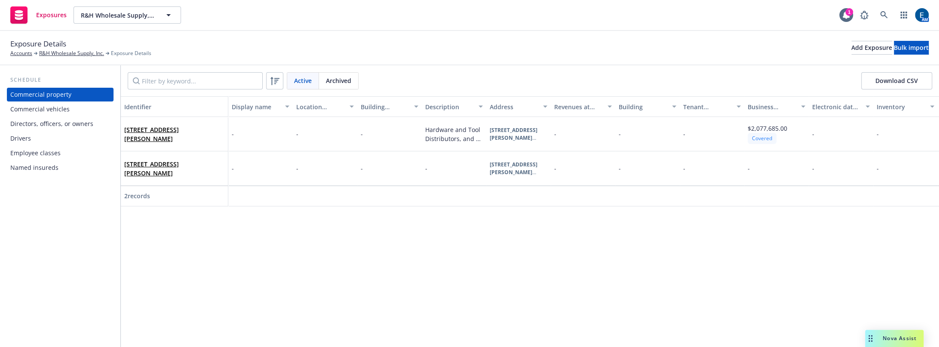
click at [848, 72] on button "Download CSV" at bounding box center [896, 80] width 71 height 17
click at [497, 275] on div "Identifier Display name Location number Building number Description Address Rev…" at bounding box center [530, 227] width 818 height 263
click at [448, 125] on span "Hardware and Tool Distributors, and Hardwares Stores" at bounding box center [453, 138] width 57 height 26
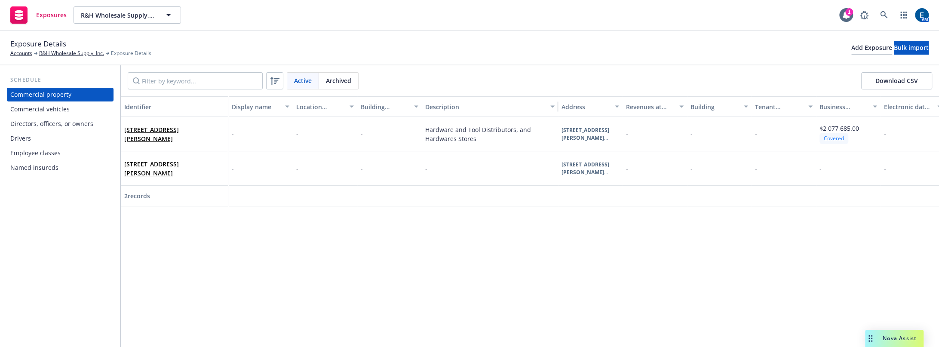
drag, startPoint x: 485, startPoint y: 93, endPoint x: 558, endPoint y: 86, distance: 73.8
click at [558, 96] on button "Description" at bounding box center [490, 106] width 136 height 21
click at [848, 72] on button "Download CSV" at bounding box center [896, 80] width 71 height 17
